Goal: Task Accomplishment & Management: Complete application form

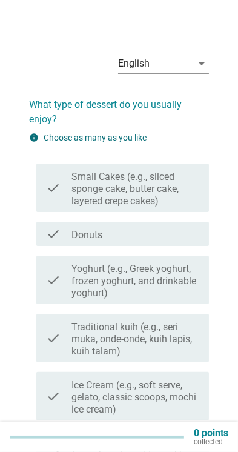
click at [163, 192] on label "Small Cakes (e.g., sliced sponge cake, butter cake, layered crepe cakes)" at bounding box center [136, 189] width 128 height 36
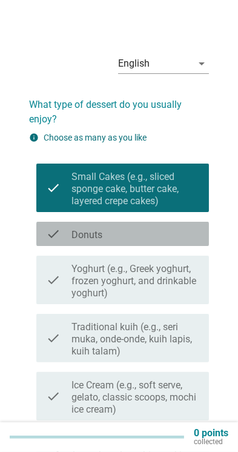
click at [168, 227] on div "check_box_outline_blank Donuts" at bounding box center [136, 234] width 128 height 15
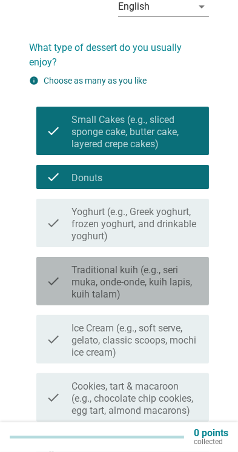
scroll to position [66, 0]
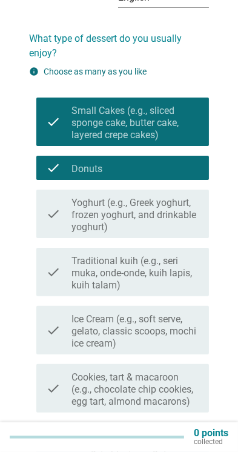
click at [185, 228] on label "Yoghurt (e.g., Greek yoghurt, frozen yoghurt, and drinkable yoghurt)" at bounding box center [136, 215] width 128 height 36
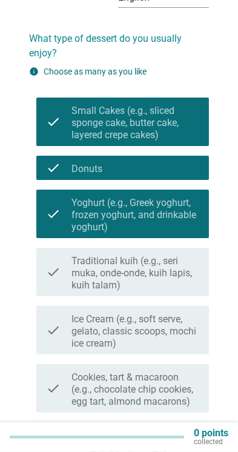
click at [181, 269] on label "Traditional kuih (e.g., seri muka, onde-onde, kuih lapis, kuih talam)" at bounding box center [136, 273] width 128 height 36
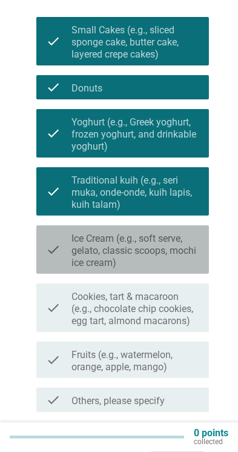
scroll to position [153, 0]
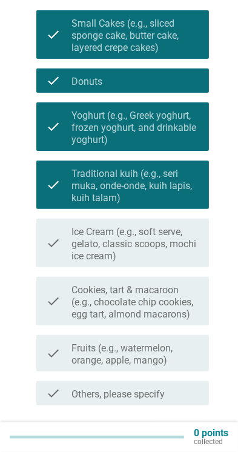
click at [171, 243] on label "Ice Cream (e.g., soft serve, gelato, classic scoops, mochi ice cream)" at bounding box center [136, 244] width 128 height 36
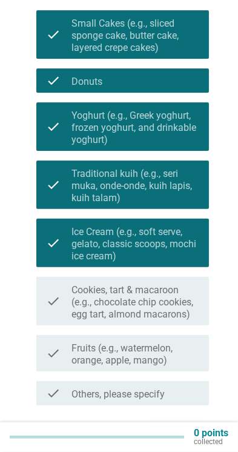
click at [168, 304] on label "Cookies, tart & macaroon (e.g., chocolate chip cookies, egg tart, almond macaro…" at bounding box center [136, 302] width 128 height 36
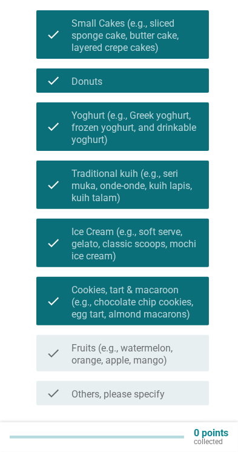
click at [168, 355] on label "Fruits (e.g., watermelon, orange, apple, mango)" at bounding box center [136, 354] width 128 height 24
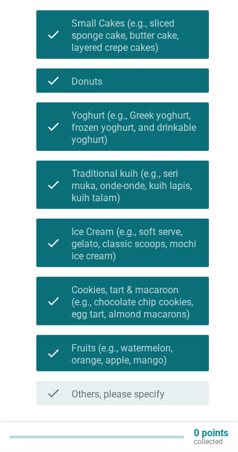
click at [181, 433] on div "Next" at bounding box center [178, 434] width 34 height 15
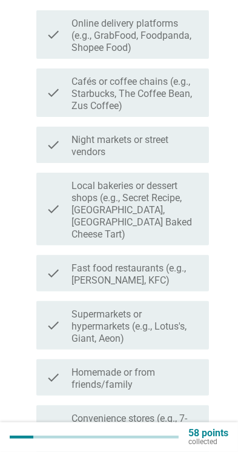
scroll to position [0, 0]
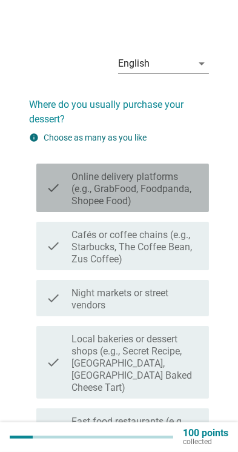
click at [188, 187] on label "Online delivery platforms (e.g., GrabFood, Foodpanda, Shopee Food)" at bounding box center [136, 189] width 128 height 36
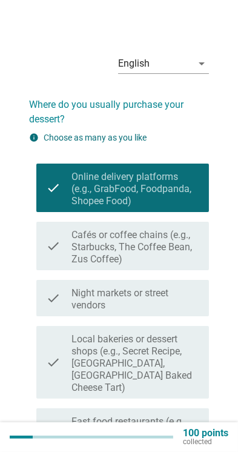
click at [179, 247] on label "Cafés or coffee chains (e.g., Starbucks, The Coffee Bean, Zus Coffee)" at bounding box center [136, 247] width 128 height 36
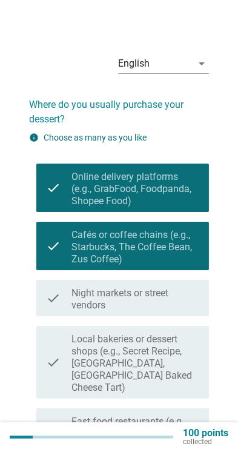
click at [180, 298] on label "Night markets or street vendors" at bounding box center [136, 299] width 128 height 24
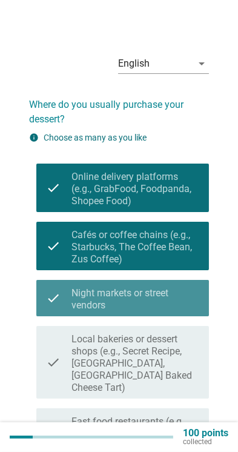
click at [183, 349] on label "Local bakeries or dessert shops (e.g., Secret Recipe, [GEOGRAPHIC_DATA], [GEOGR…" at bounding box center [136, 363] width 128 height 61
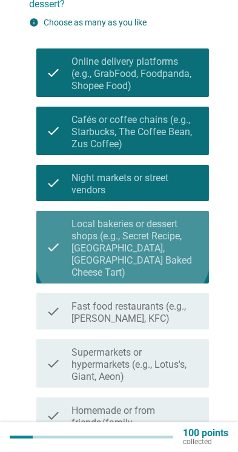
scroll to position [137, 0]
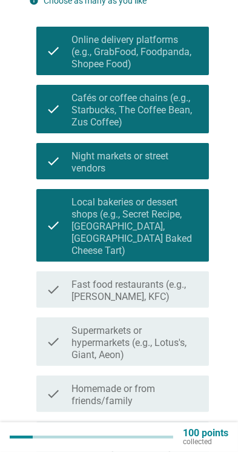
click at [182, 282] on label "Fast food restaurants (e.g., [PERSON_NAME], KFC)" at bounding box center [136, 291] width 128 height 24
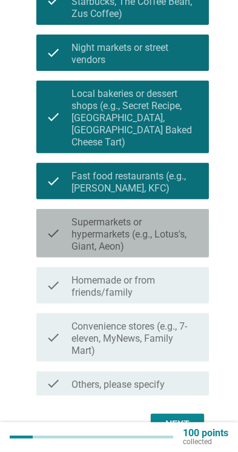
scroll to position [245, 0]
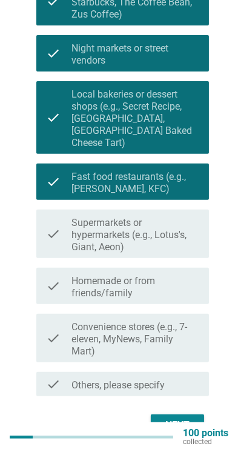
click at [192, 222] on label "Supermarkets or hypermarkets (e.g., Lotus's, Giant, Aeon)" at bounding box center [136, 235] width 128 height 36
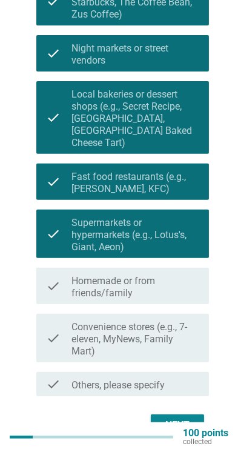
click at [180, 275] on label "Homemade or from friends/family" at bounding box center [136, 287] width 128 height 24
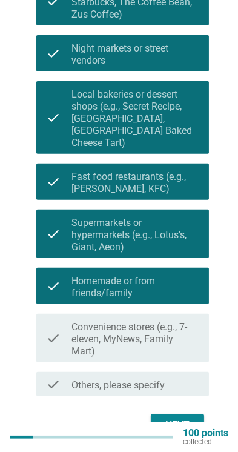
click at [173, 327] on label "Convenience stores (e.g., 7-eleven, MyNews, Family Mart)" at bounding box center [136, 339] width 128 height 36
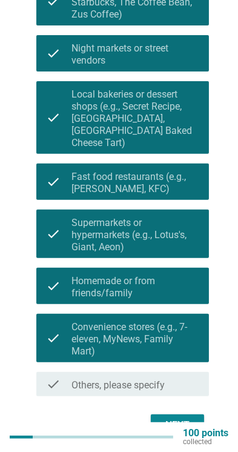
click at [184, 418] on div "Next" at bounding box center [178, 425] width 34 height 15
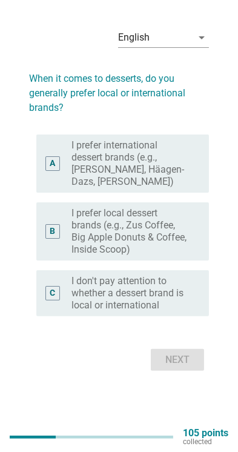
scroll to position [0, 0]
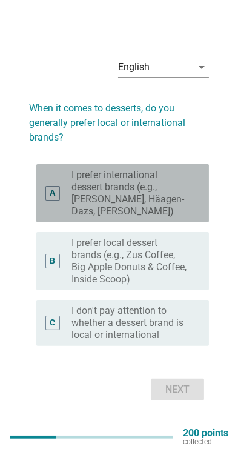
click at [178, 217] on label "I prefer international dessert brands (e.g., [PERSON_NAME], Häagen-Dazs, [PERSO…" at bounding box center [131, 193] width 118 height 48
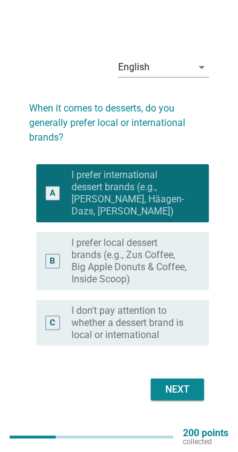
click at [173, 285] on label "I prefer local dessert brands (e.g., Zus Coffee, Big Apple Donuts & Coffee, Ins…" at bounding box center [131, 261] width 118 height 48
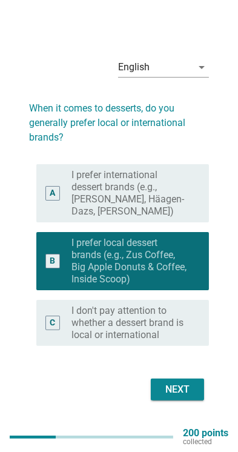
click at [179, 397] on div "Next" at bounding box center [178, 389] width 34 height 15
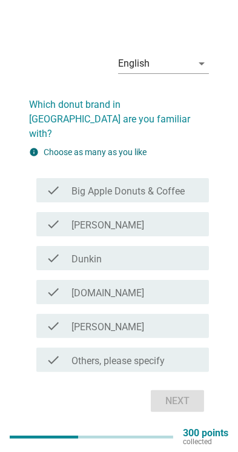
click at [171, 196] on label "Big Apple Donuts & Coffee" at bounding box center [128, 191] width 113 height 12
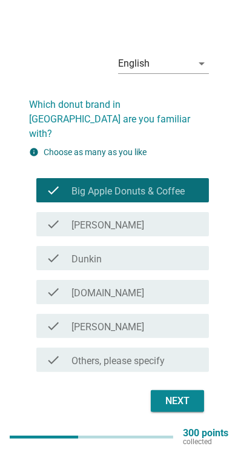
click at [176, 265] on div "check_box_outline_blank Dunkin" at bounding box center [136, 258] width 128 height 15
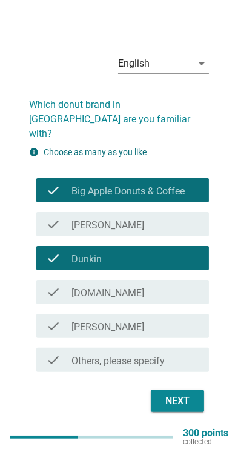
click at [173, 299] on div "check_box_outline_blank [DOMAIN_NAME]" at bounding box center [136, 292] width 128 height 15
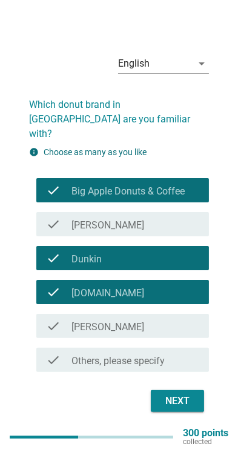
click at [182, 227] on div "check_box_outline_blank [PERSON_NAME]" at bounding box center [136, 224] width 128 height 15
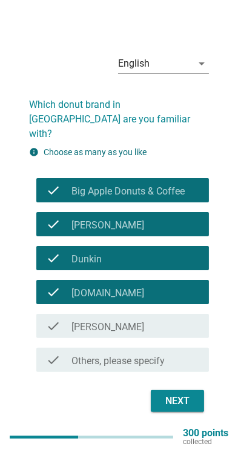
click at [195, 412] on button "Next" at bounding box center [177, 401] width 53 height 22
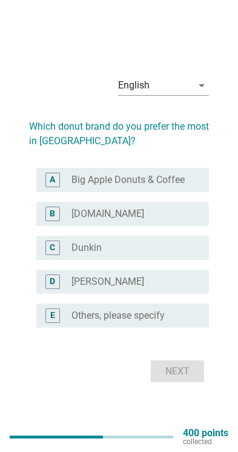
click at [183, 186] on label "Big Apple Donuts & Coffee" at bounding box center [128, 180] width 113 height 12
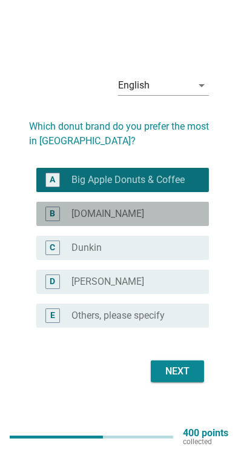
click at [179, 220] on div "radio_button_unchecked [DOMAIN_NAME]" at bounding box center [131, 214] width 118 height 12
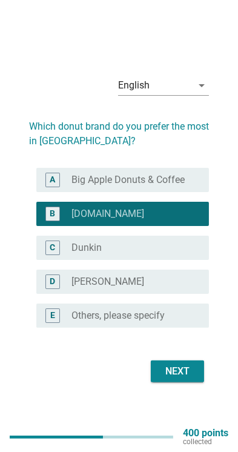
click at [178, 254] on div "radio_button_unchecked Dunkin" at bounding box center [131, 248] width 118 height 12
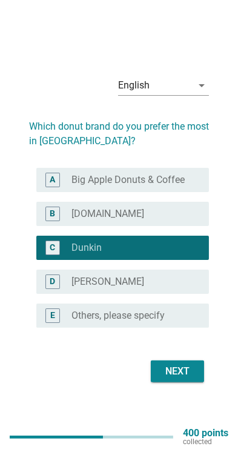
click at [184, 186] on label "Big Apple Donuts & Coffee" at bounding box center [128, 180] width 113 height 12
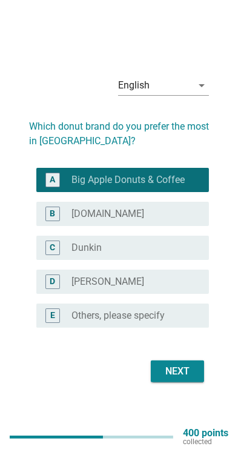
click at [192, 379] on div "Next" at bounding box center [178, 371] width 34 height 15
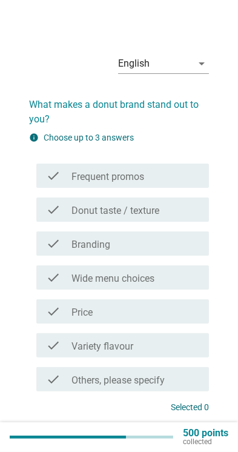
click at [178, 209] on div "check_box_outline_blank Donut taste / texture" at bounding box center [136, 209] width 128 height 15
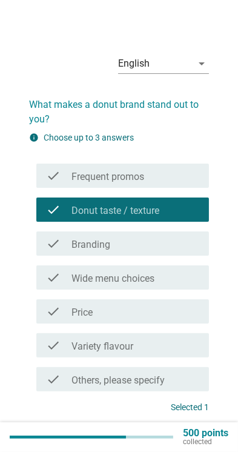
click at [190, 179] on div "check_box_outline_blank Frequent promos" at bounding box center [136, 175] width 128 height 15
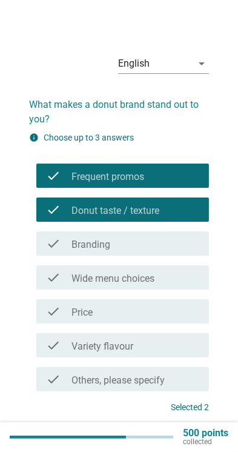
click at [177, 248] on div "check_box_outline_blank Branding" at bounding box center [136, 243] width 128 height 15
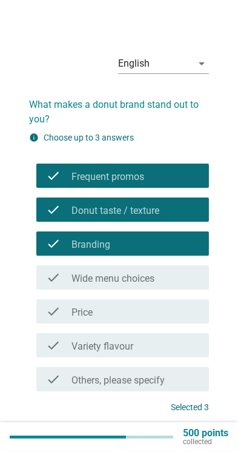
click at [175, 278] on div "check_box_outline_blank Wide menu choices" at bounding box center [136, 277] width 128 height 15
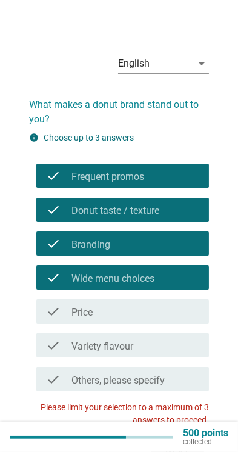
click at [171, 313] on div "check_box_outline_blank Price" at bounding box center [136, 311] width 128 height 15
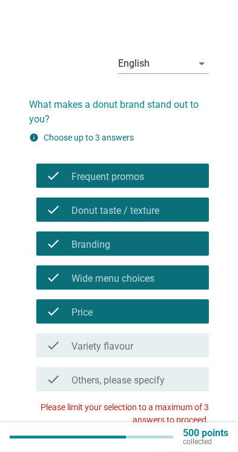
click at [175, 311] on div "check_box_outline_blank Price" at bounding box center [136, 311] width 128 height 15
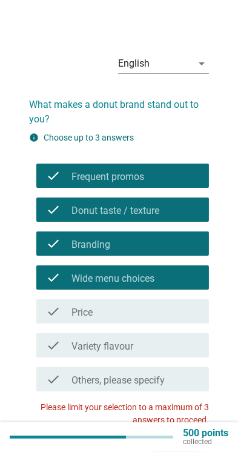
click at [182, 173] on div "check_box_outline_blank Frequent promos" at bounding box center [136, 175] width 128 height 15
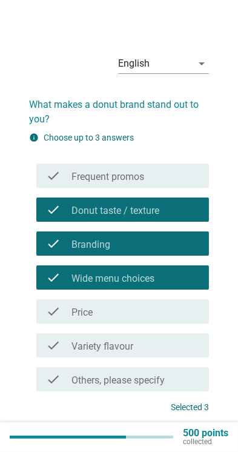
scroll to position [39, 0]
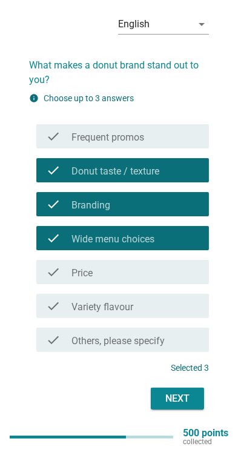
click at [183, 404] on div "Next" at bounding box center [178, 398] width 34 height 15
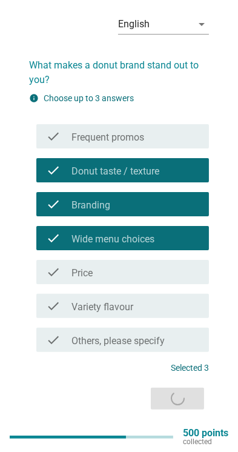
scroll to position [0, 0]
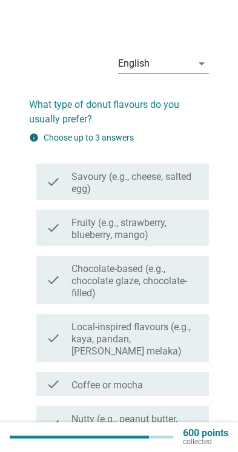
click at [175, 182] on label "Savoury (e.g., cheese, salted egg)" at bounding box center [136, 183] width 128 height 24
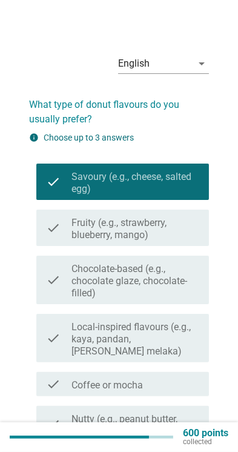
click at [178, 230] on label "Fruity (e.g., strawberry, blueberry, mango)" at bounding box center [136, 229] width 128 height 24
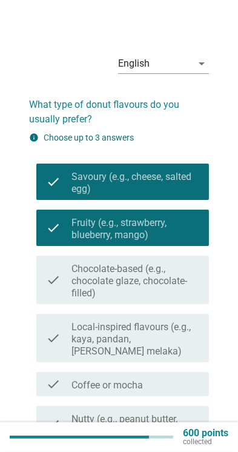
click at [177, 291] on label "Chocolate-based (e.g., chocolate glaze, chocolate-filled)" at bounding box center [136, 281] width 128 height 36
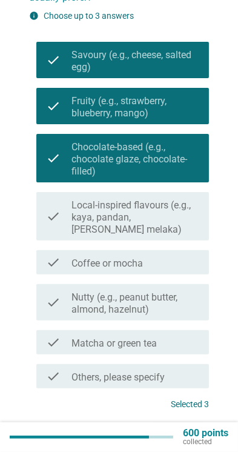
scroll to position [146, 0]
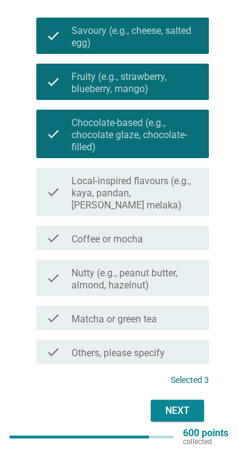
click at [193, 404] on div "Next" at bounding box center [178, 411] width 34 height 15
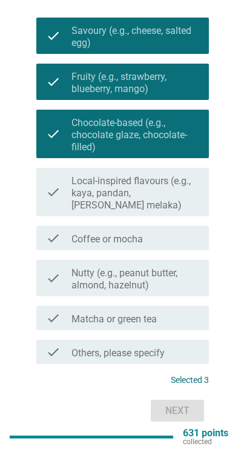
scroll to position [0, 0]
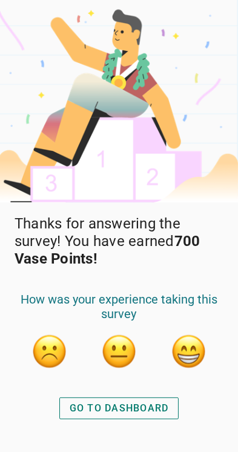
click at [136, 416] on div "GO TO DASHBOARD" at bounding box center [119, 408] width 99 height 15
